Goal: Share content: Share content

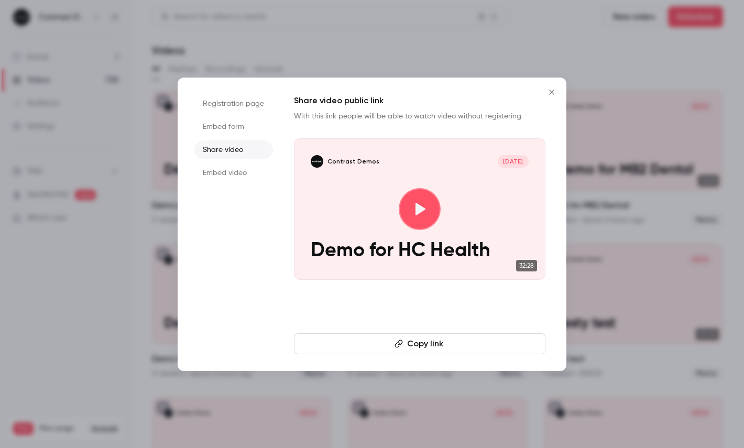
click at [67, 51] on div at bounding box center [372, 224] width 744 height 448
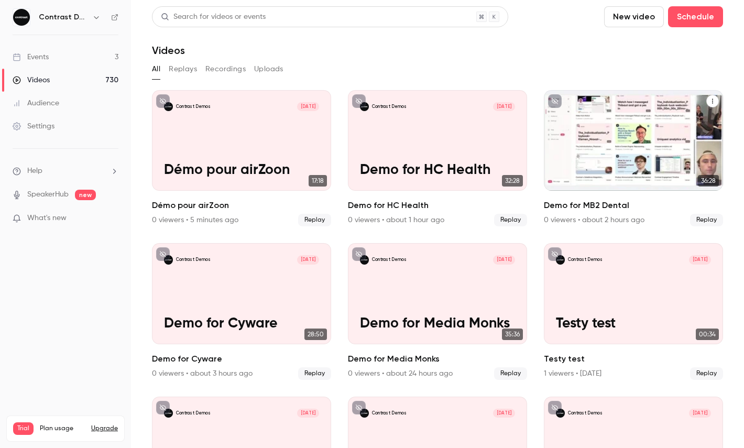
click at [615, 140] on div "Contrast Demos [DATE] Demo for MB2 Dental" at bounding box center [633, 140] width 179 height 101
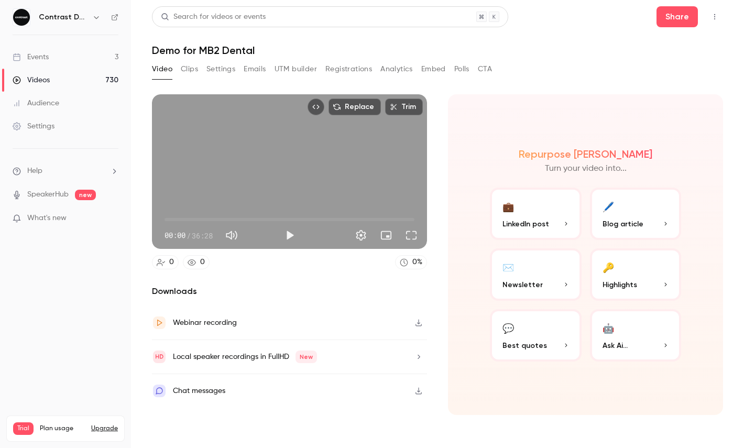
click at [253, 168] on div "Replace Trim 00:00 00:00 / 36:28" at bounding box center [289, 171] width 275 height 154
click at [195, 218] on span "00:00" at bounding box center [289, 219] width 250 height 17
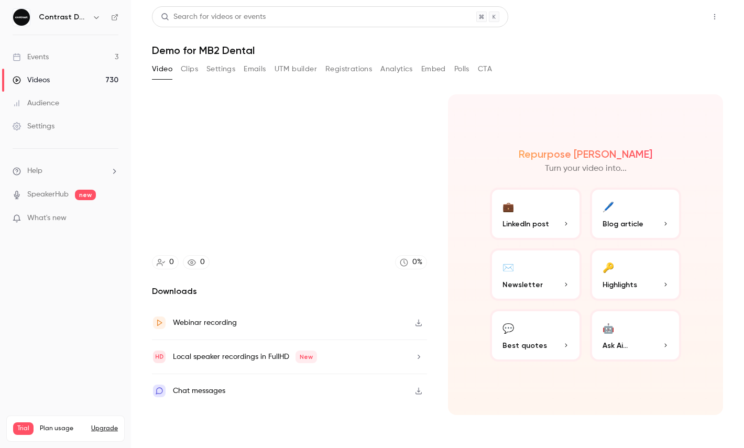
click at [671, 15] on button "Share" at bounding box center [676, 16] width 41 height 21
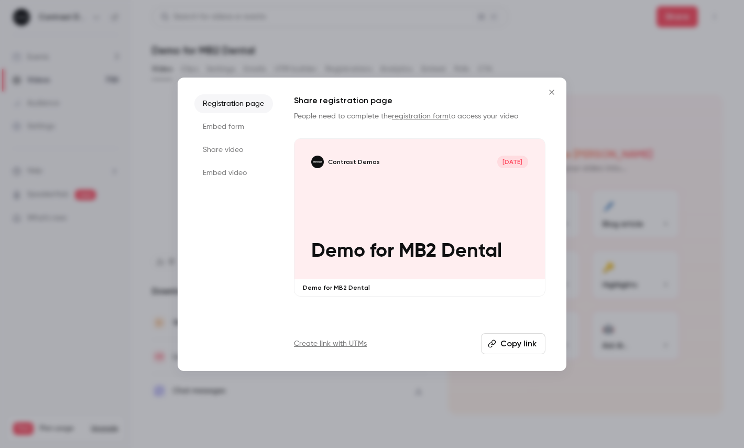
click at [220, 145] on li "Share video" at bounding box center [233, 149] width 79 height 19
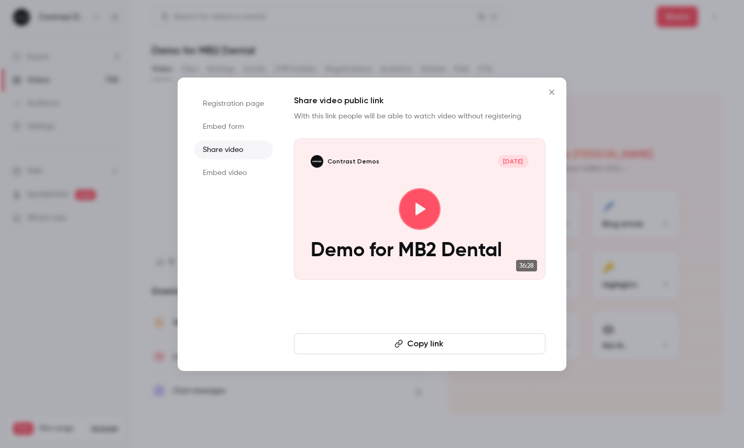
click at [355, 339] on button "Copy link" at bounding box center [419, 343] width 251 height 21
type input "*****"
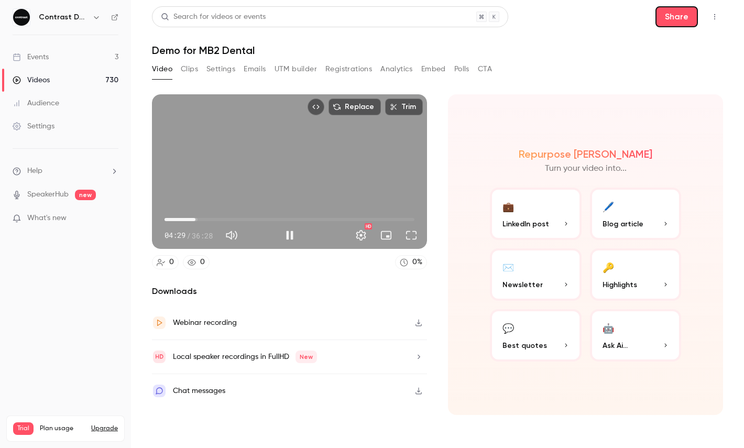
click at [270, 174] on div "Replace Trim 04:29 04:29 / 36:28 HD" at bounding box center [289, 171] width 275 height 154
click at [200, 219] on span "05:12" at bounding box center [199, 219] width 3 height 3
click at [207, 219] on span "05:12" at bounding box center [289, 219] width 250 height 17
click at [212, 219] on span "06:11" at bounding box center [289, 219] width 250 height 17
click at [212, 219] on span "06:57" at bounding box center [212, 219] width 3 height 3
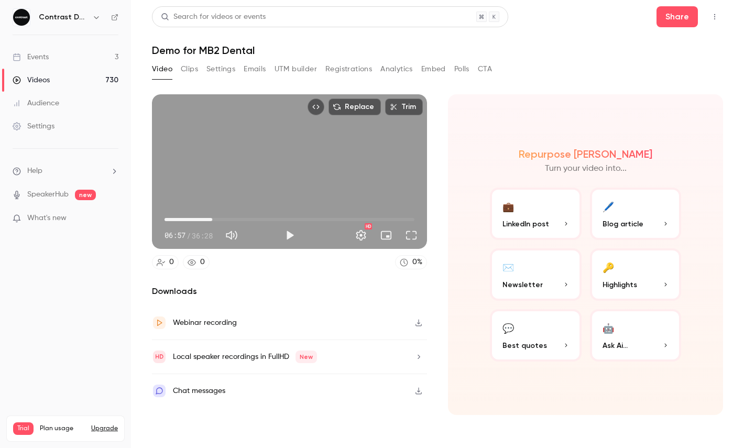
click at [220, 219] on span "06:57" at bounding box center [289, 219] width 250 height 17
click at [228, 219] on span "09:15" at bounding box center [289, 219] width 250 height 17
click at [236, 219] on span "09:15" at bounding box center [289, 219] width 250 height 17
click at [223, 219] on span "08:33" at bounding box center [289, 219] width 250 height 17
click at [216, 219] on span "08:33" at bounding box center [289, 219] width 250 height 17
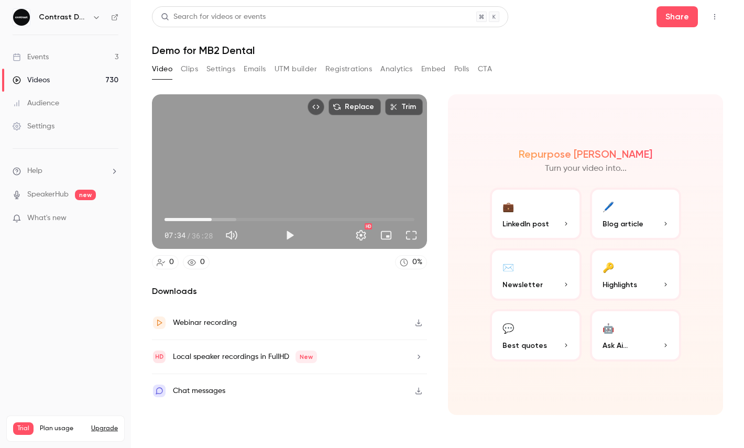
click at [212, 219] on span "06:53" at bounding box center [211, 219] width 3 height 3
click at [295, 171] on div "Replace Trim 06:53 06:53 / 36:28 HD" at bounding box center [289, 171] width 275 height 154
click at [361, 236] on button "Settings" at bounding box center [360, 235] width 21 height 21
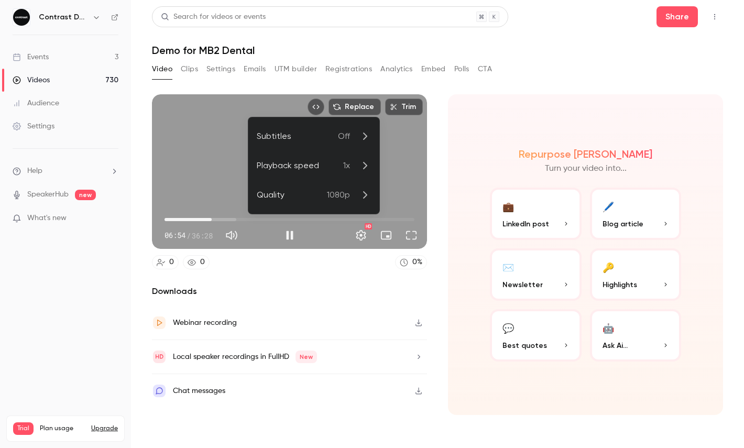
click at [350, 168] on p "1x" at bounding box center [357, 165] width 28 height 13
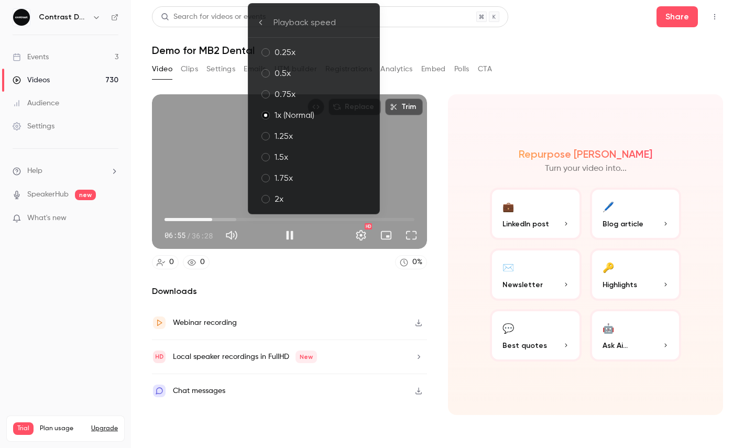
click at [301, 181] on div "1.75x" at bounding box center [322, 178] width 96 height 13
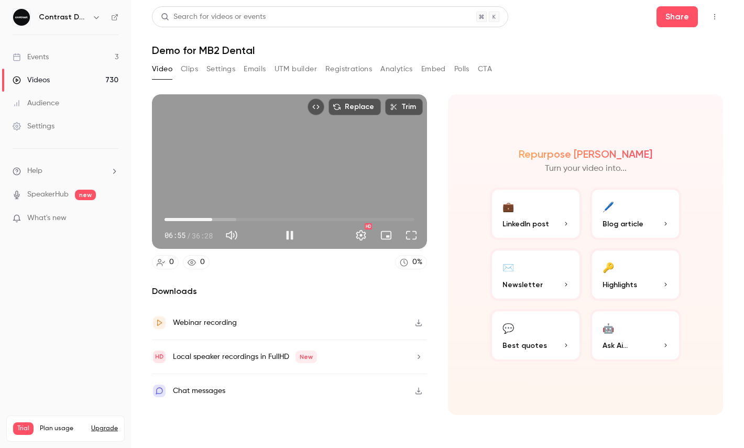
click at [482, 160] on div "Repurpose Ai Turn your video into... 💼 LinkedIn post 🖊️ Blog article ✉️ Newslet…" at bounding box center [585, 254] width 275 height 321
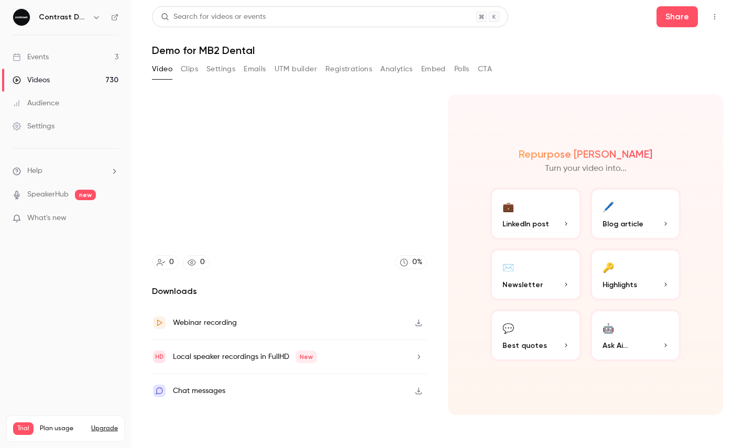
click at [343, 152] on div "Replace Trim 07:37 07:37 / 36:28 HD" at bounding box center [289, 171] width 275 height 154
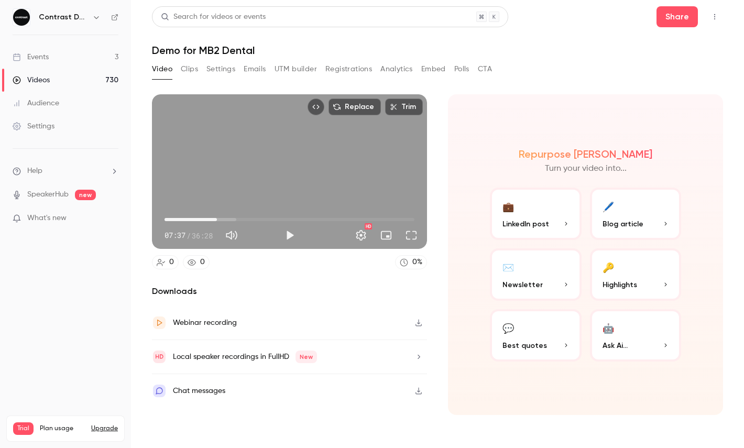
type input "***"
click at [669, 21] on button "Share" at bounding box center [676, 16] width 41 height 21
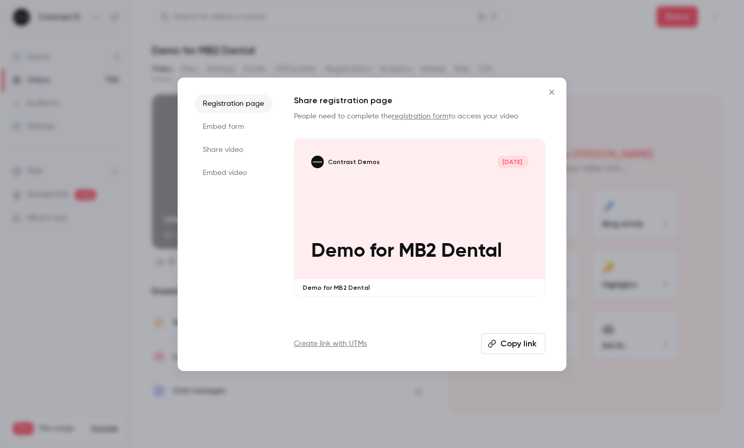
click at [243, 147] on li "Share video" at bounding box center [233, 149] width 79 height 19
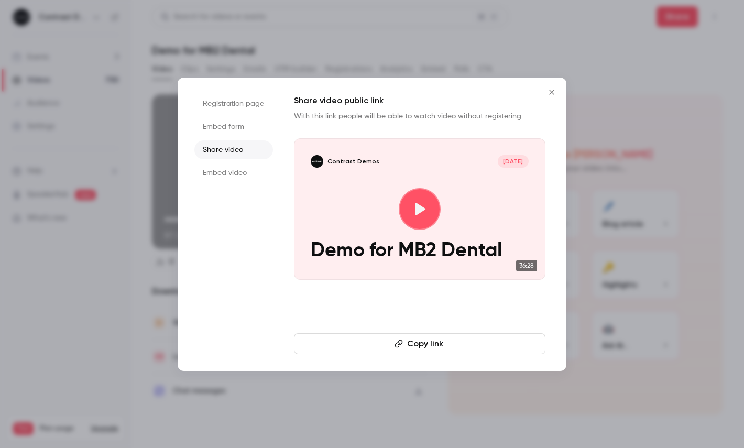
click at [398, 347] on button "Copy link" at bounding box center [419, 343] width 251 height 21
click at [418, 208] on icon at bounding box center [420, 209] width 10 height 13
type input "***"
